Goal: Find specific page/section: Find specific page/section

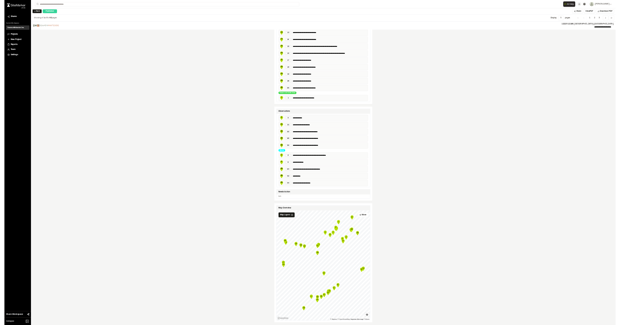
scroll to position [579, 0]
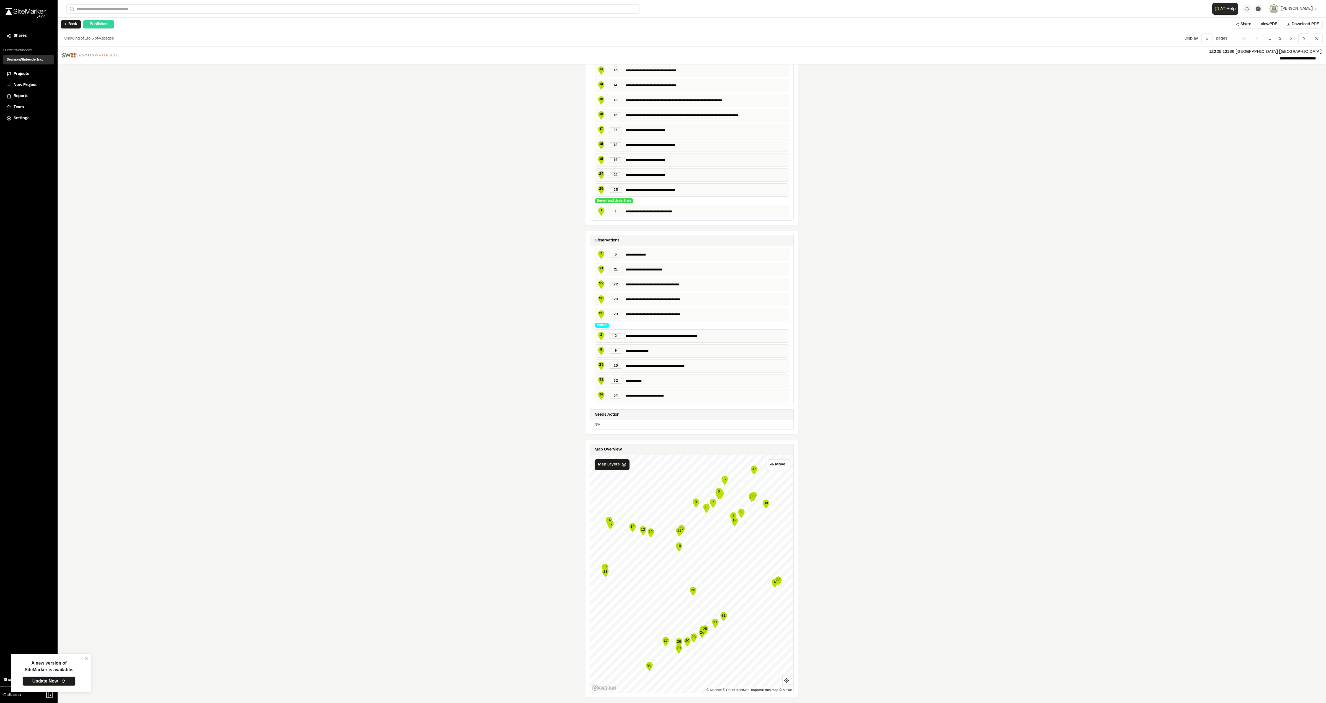
click at [1077, 334] on div "**********" at bounding box center [692, 374] width 1268 height 657
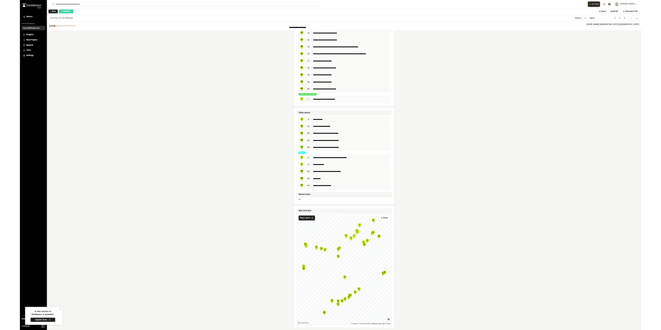
scroll to position [952, 0]
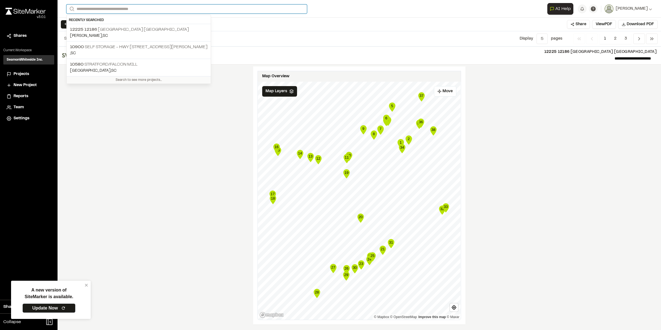
click at [217, 9] on input "Search" at bounding box center [186, 8] width 241 height 9
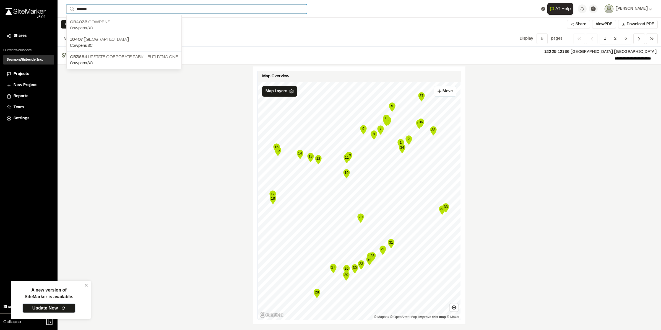
type input "*******"
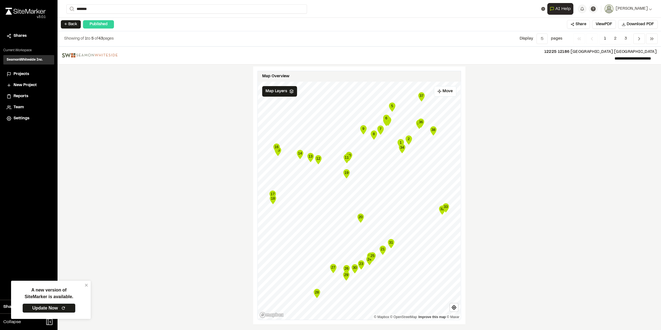
click at [160, 30] on p "Cowpens , [GEOGRAPHIC_DATA]" at bounding box center [124, 28] width 108 height 6
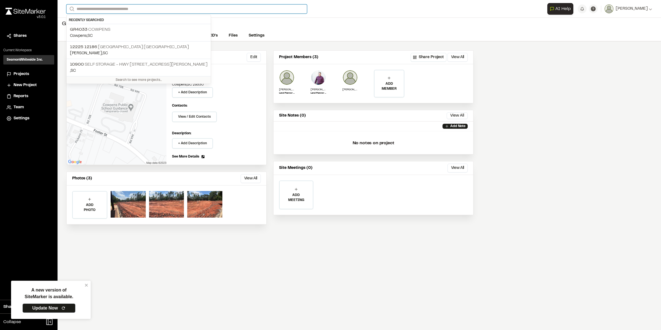
click at [102, 7] on input "Search" at bounding box center [186, 8] width 241 height 9
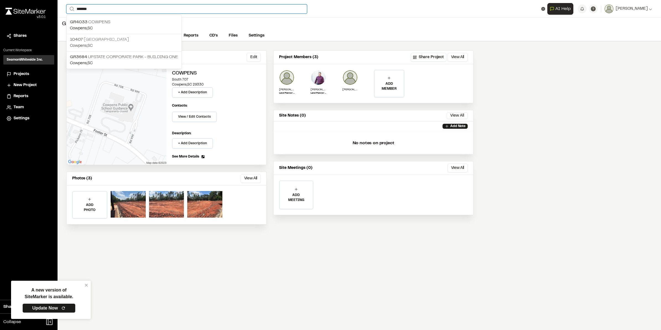
type input "*******"
click at [136, 40] on p "[GEOGRAPHIC_DATA]" at bounding box center [124, 39] width 108 height 7
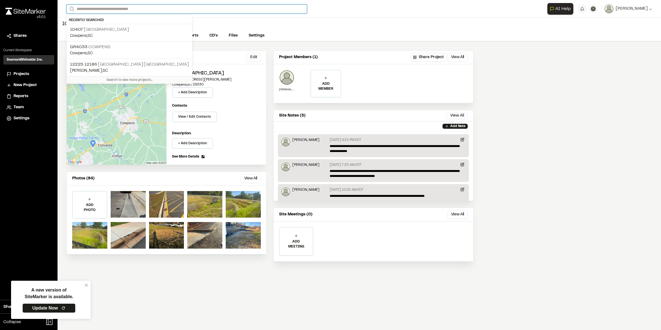
click at [215, 11] on input "Search" at bounding box center [186, 8] width 241 height 9
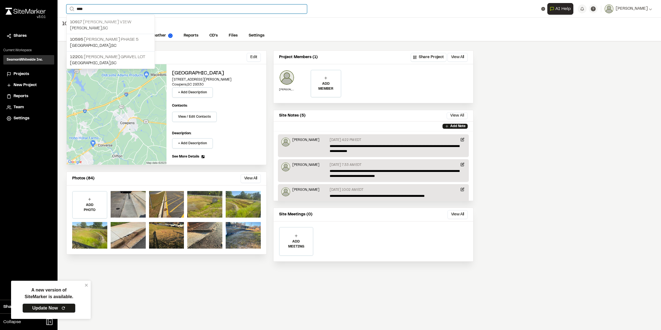
type input "****"
click at [135, 22] on p "10917 [PERSON_NAME] View" at bounding box center [110, 22] width 81 height 7
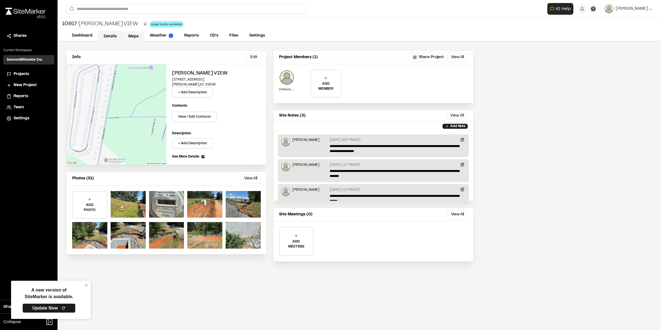
click at [138, 35] on link "Maps" at bounding box center [134, 36] width 22 height 11
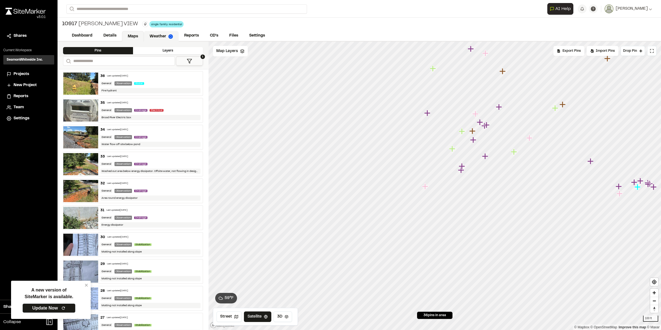
click at [154, 34] on link "Weather" at bounding box center [161, 36] width 35 height 11
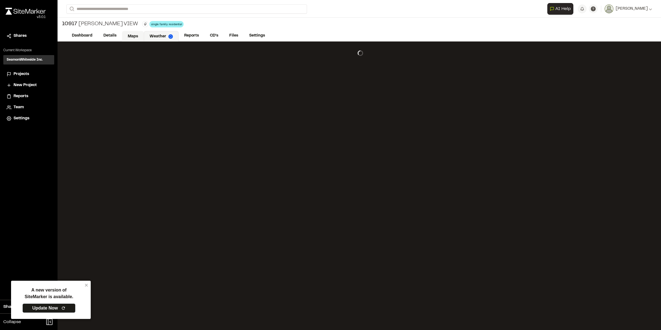
click at [136, 36] on link "Maps" at bounding box center [133, 36] width 22 height 11
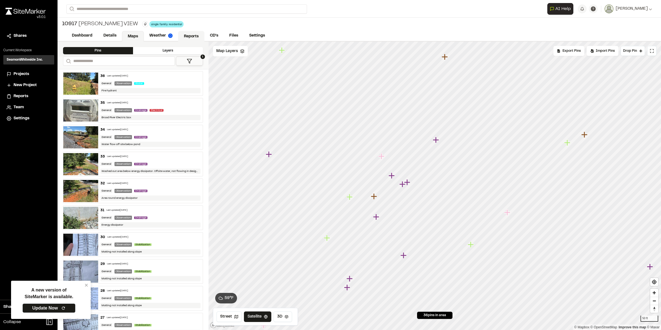
click at [182, 33] on link "Reports" at bounding box center [191, 36] width 26 height 11
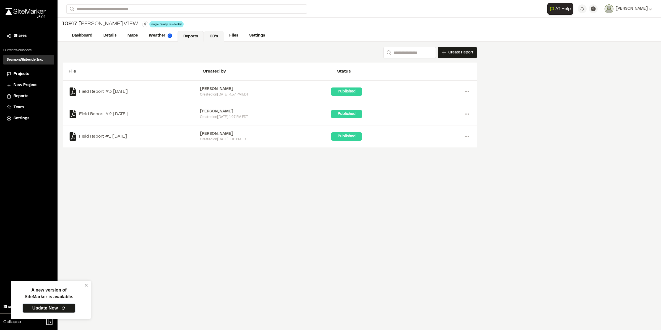
click at [210, 36] on link "CD's" at bounding box center [214, 36] width 20 height 11
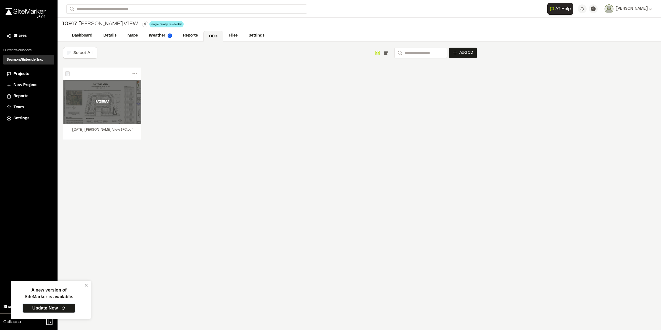
click at [123, 97] on div "VIEW" at bounding box center [102, 102] width 78 height 44
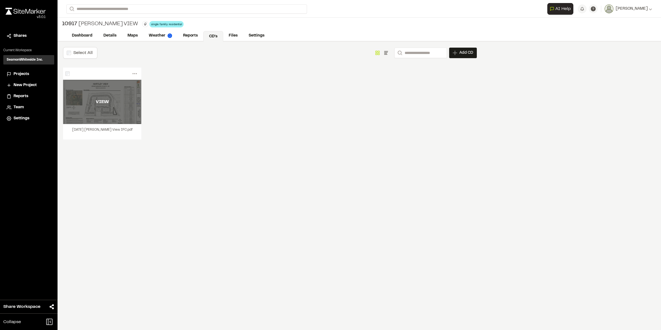
click at [100, 109] on div "VIEW" at bounding box center [102, 102] width 78 height 44
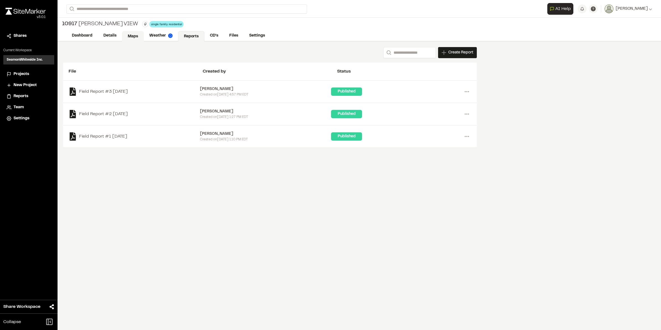
drag, startPoint x: 134, startPoint y: 33, endPoint x: 133, endPoint y: 36, distance: 2.8
click at [134, 33] on link "Maps" at bounding box center [133, 36] width 22 height 11
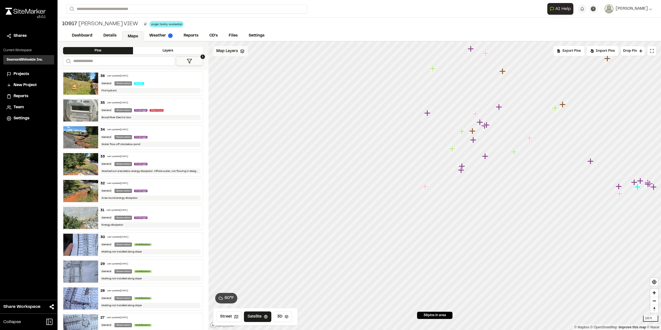
click at [222, 54] on span "Map Layers" at bounding box center [227, 51] width 22 height 6
click at [245, 79] on div "Grading Plan" at bounding box center [246, 75] width 74 height 12
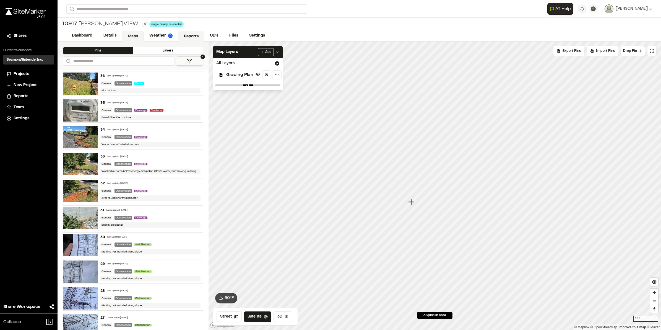
click at [190, 35] on link "Reports" at bounding box center [191, 36] width 26 height 11
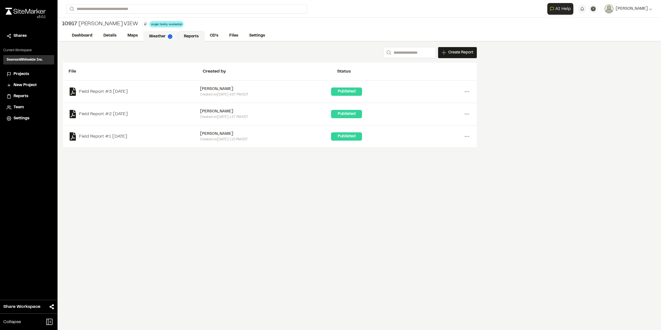
click at [161, 35] on link "Weather" at bounding box center [160, 36] width 35 height 11
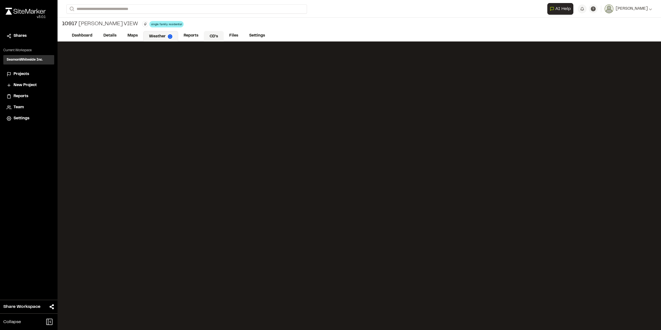
click at [210, 33] on link "CD's" at bounding box center [214, 36] width 20 height 11
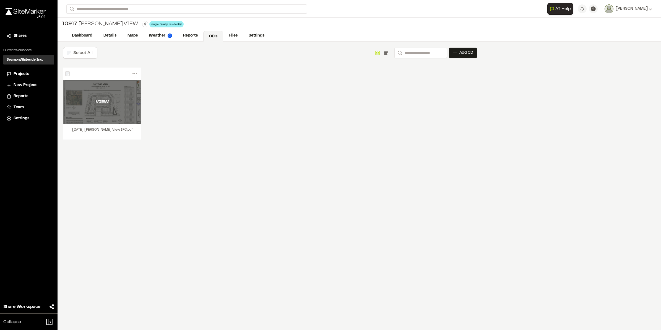
click at [100, 97] on div "VIEW" at bounding box center [102, 102] width 78 height 44
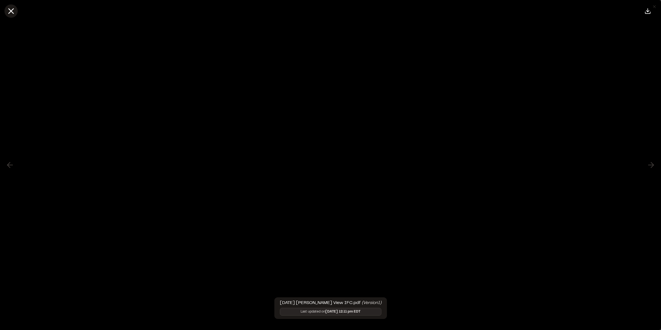
click at [10, 12] on line at bounding box center [11, 11] width 5 height 5
